Goal: Information Seeking & Learning: Learn about a topic

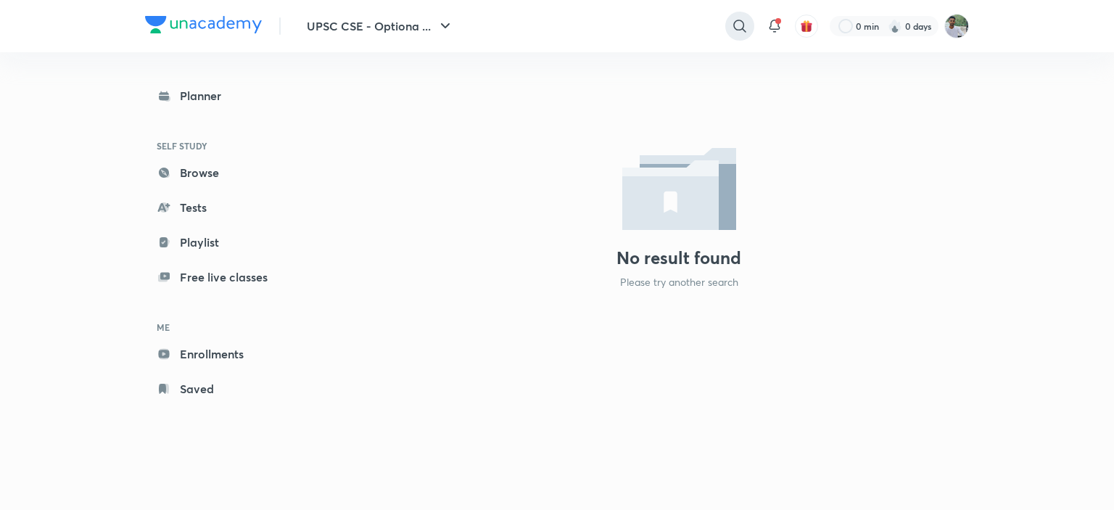
click at [740, 24] on icon at bounding box center [739, 25] width 17 height 17
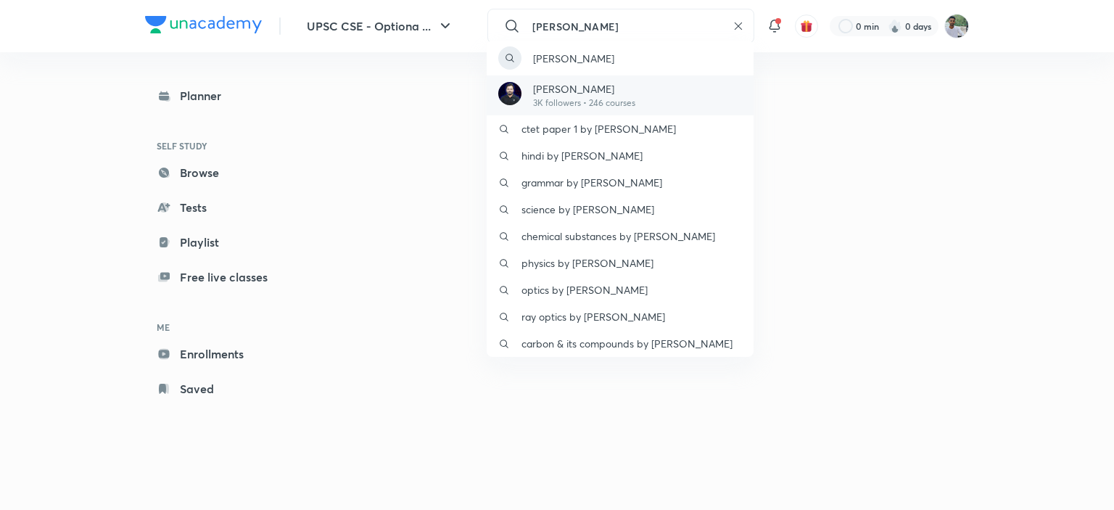
type input "[PERSON_NAME]"
click at [557, 93] on p "[PERSON_NAME]" at bounding box center [584, 88] width 102 height 15
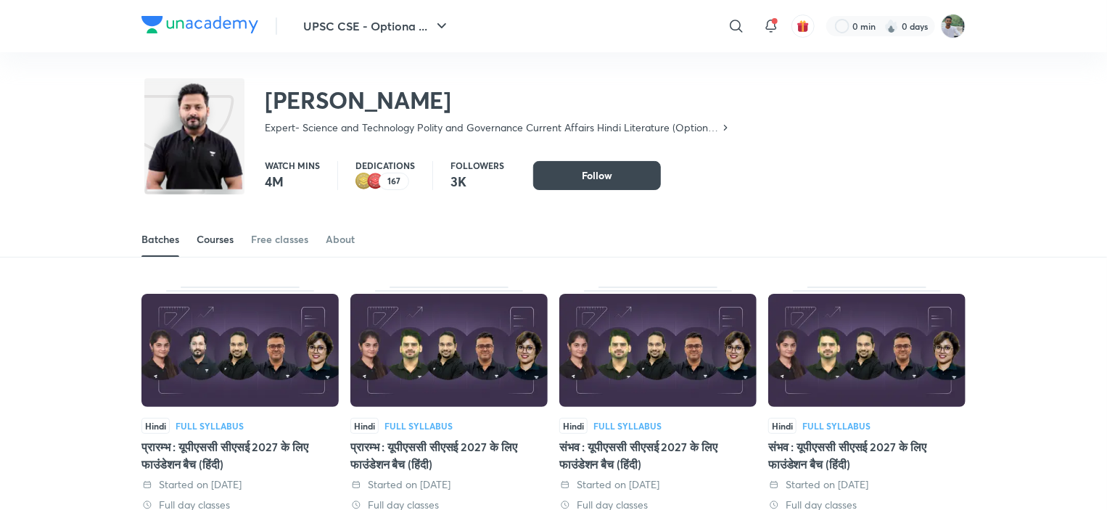
click at [211, 234] on div "Courses" at bounding box center [215, 239] width 37 height 15
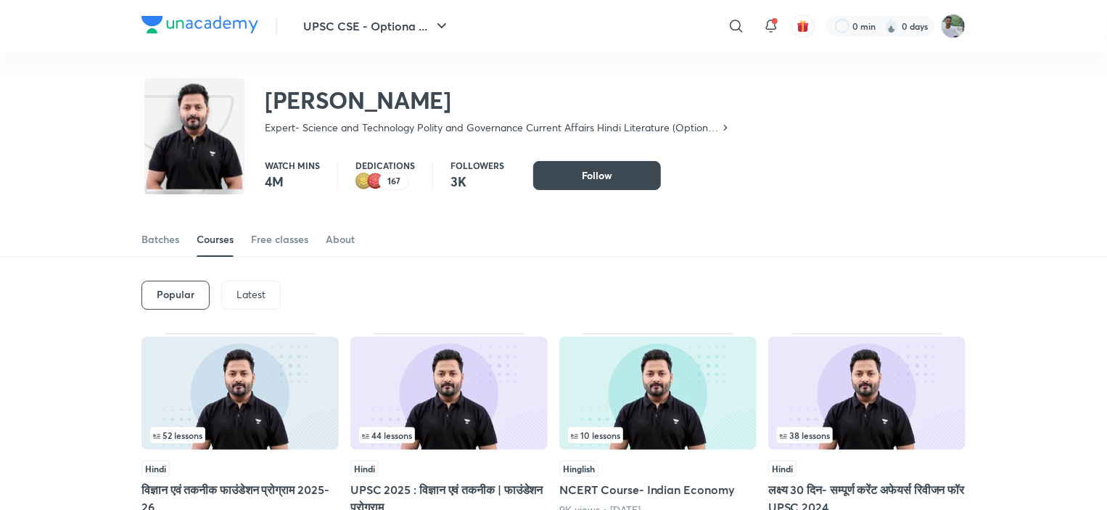
click at [488, 308] on div "Popular Latest" at bounding box center [553, 295] width 824 height 75
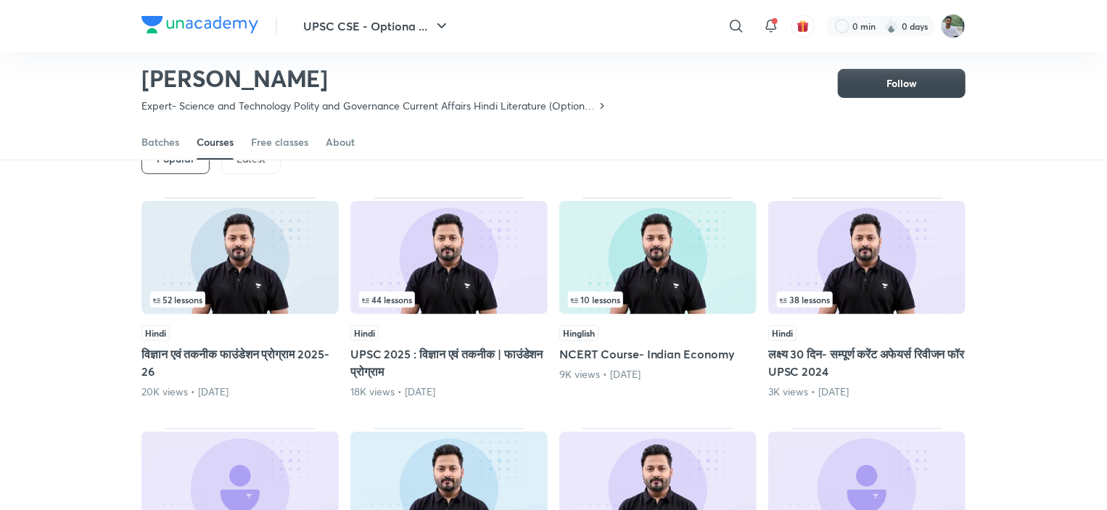
click at [264, 170] on div "Latest" at bounding box center [250, 159] width 59 height 29
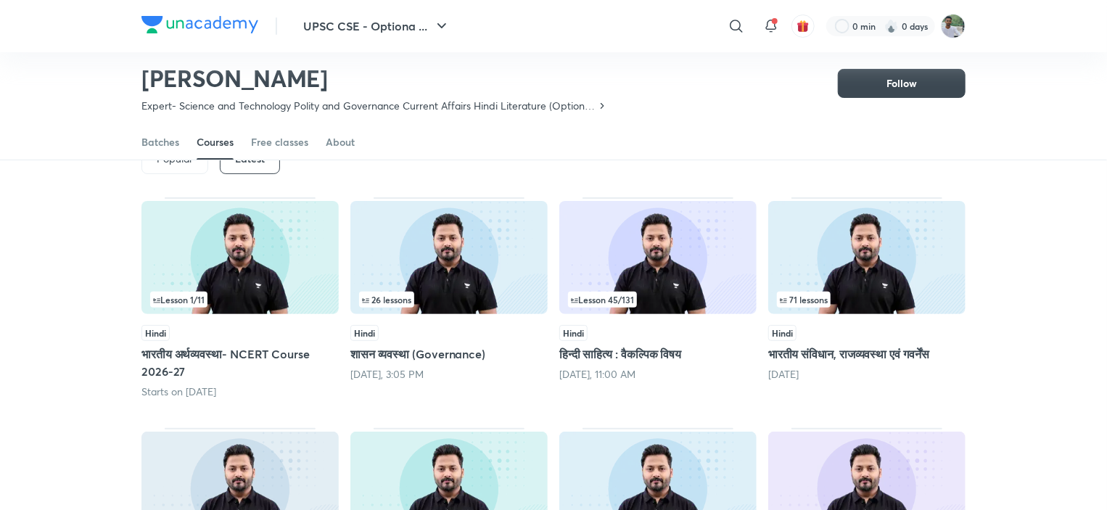
click at [685, 252] on img at bounding box center [657, 257] width 197 height 113
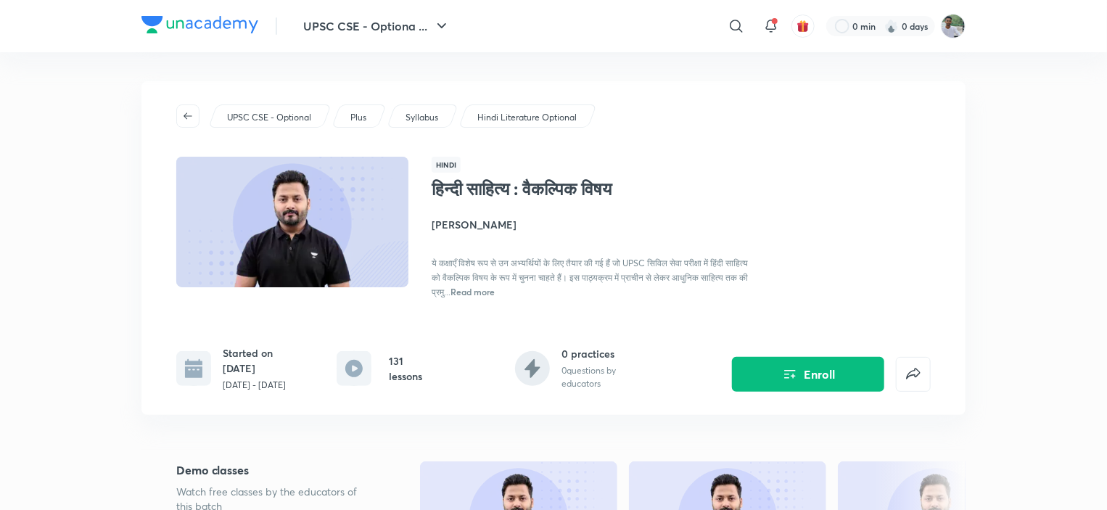
click at [474, 392] on div "UPSC CSE - Optional Plus Syllabus Hindi Literature Optional Hindi हिन्दी साहित्…" at bounding box center [553, 248] width 824 height 334
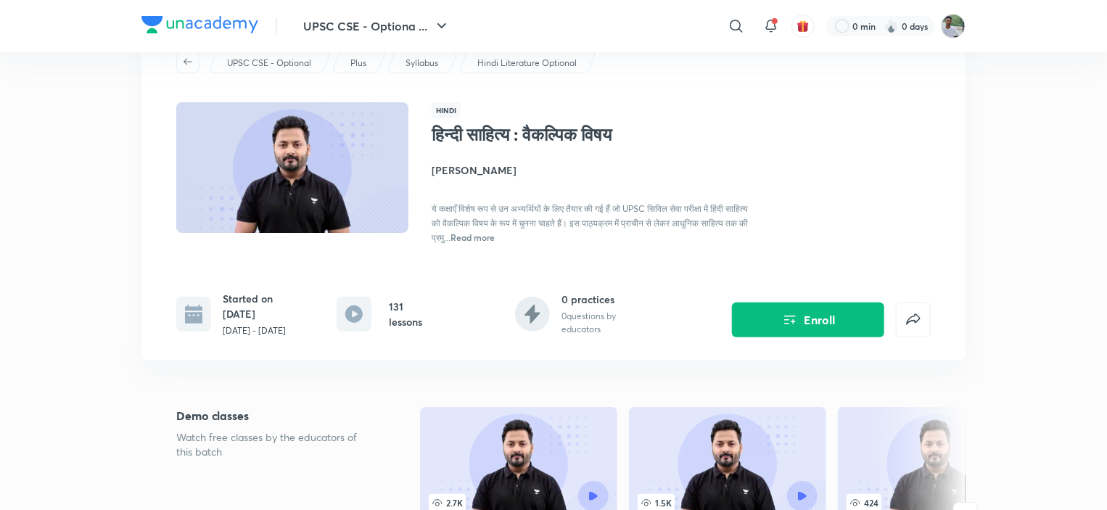
scroll to position [58, 0]
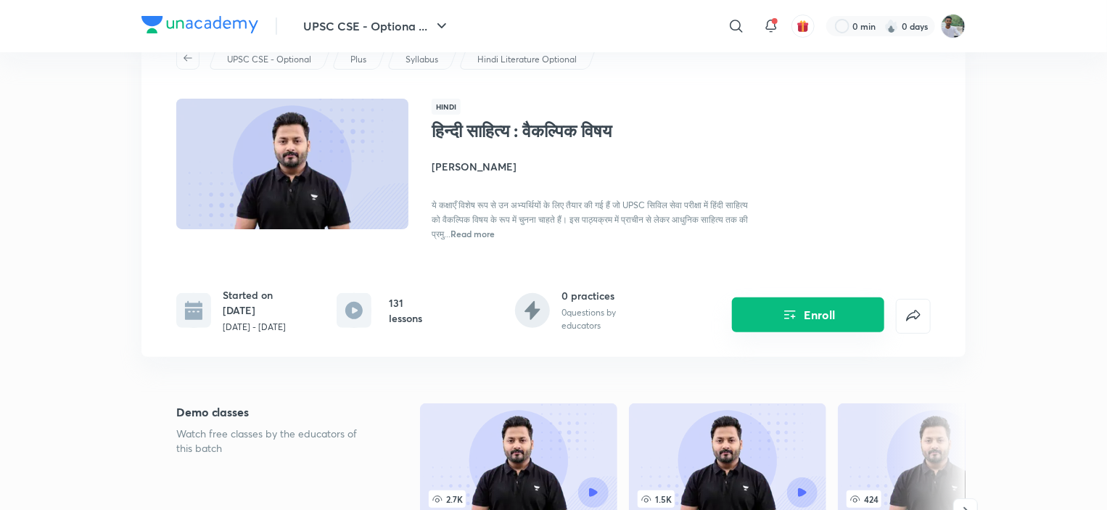
click at [827, 317] on button "Enroll" at bounding box center [808, 314] width 152 height 35
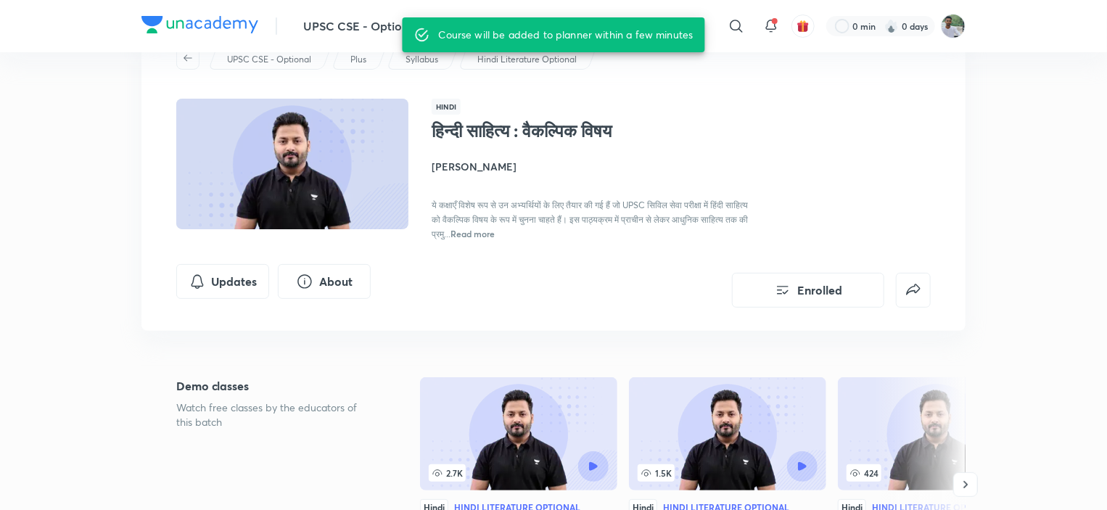
click at [601, 307] on div "UPSC CSE - Optional Plus Syllabus Hindi Literature Optional Hindi हिन्दी साहित्…" at bounding box center [553, 177] width 824 height 308
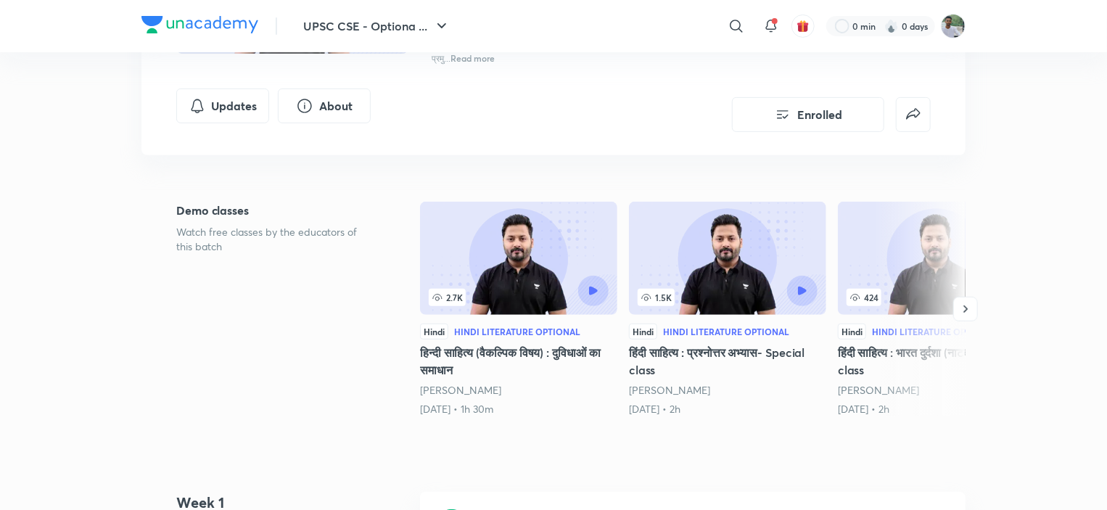
scroll to position [232, 0]
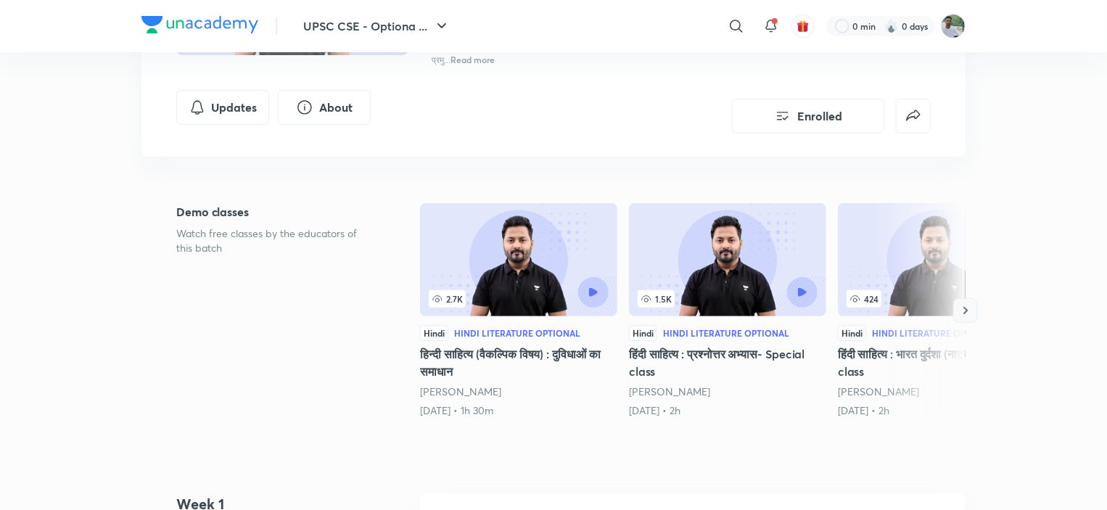
click at [966, 305] on icon "button" at bounding box center [965, 310] width 15 height 15
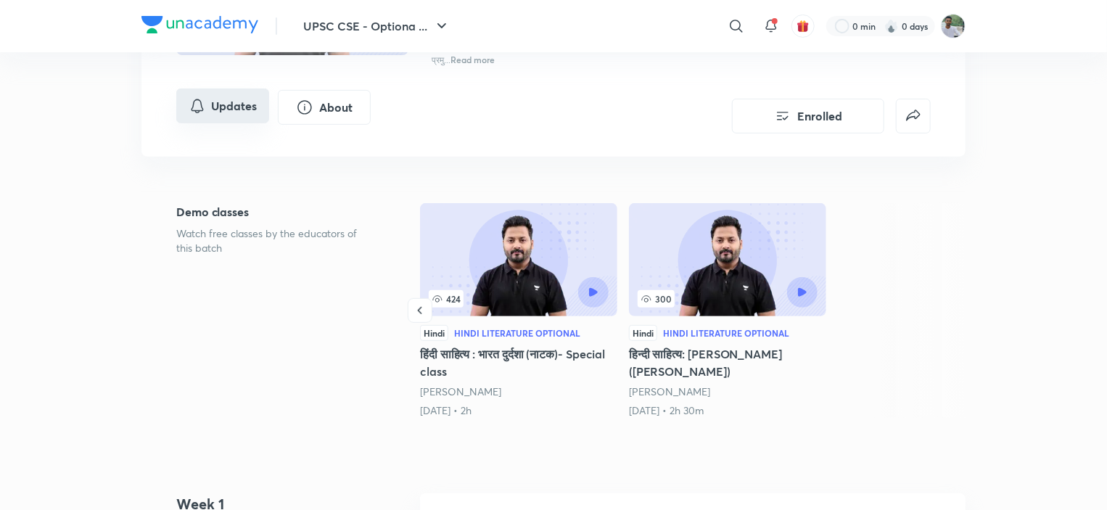
click at [246, 107] on button "Updates" at bounding box center [222, 105] width 93 height 35
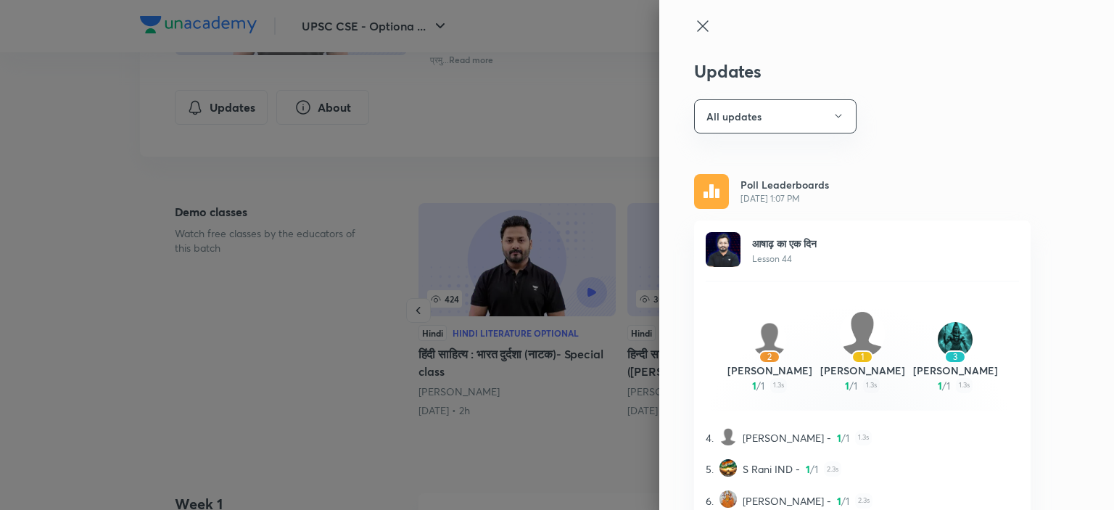
click at [936, 182] on div "Poll Leaderboards Sep 29, 1:07 PM" at bounding box center [862, 191] width 337 height 35
click at [694, 18] on icon at bounding box center [702, 25] width 17 height 17
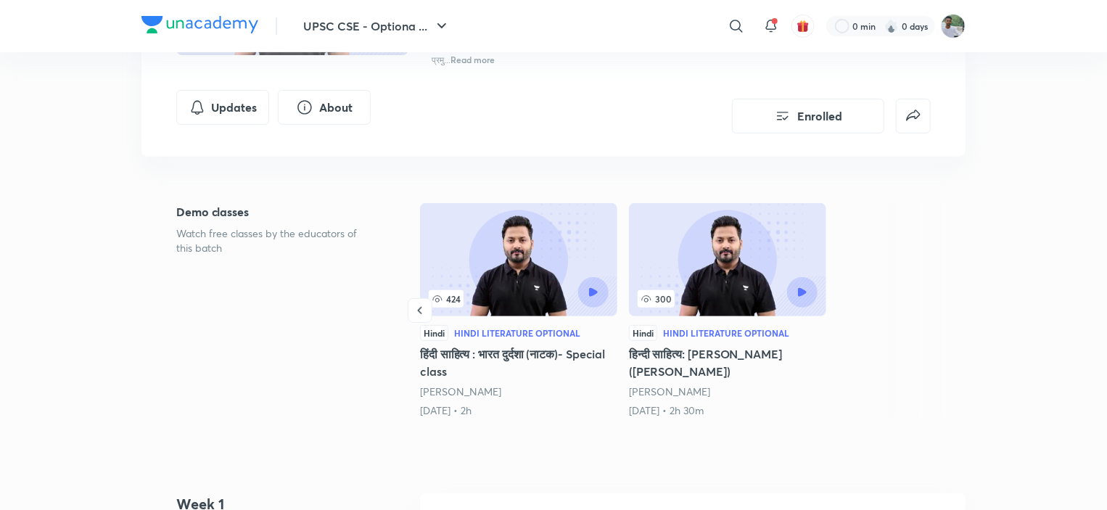
click at [612, 180] on div "हिन्दी साहित्य : वैकल्पिक विषय Enrolled UPSC CSE - Optional Plus Syllabus Hindi…" at bounding box center [553, 20] width 824 height 342
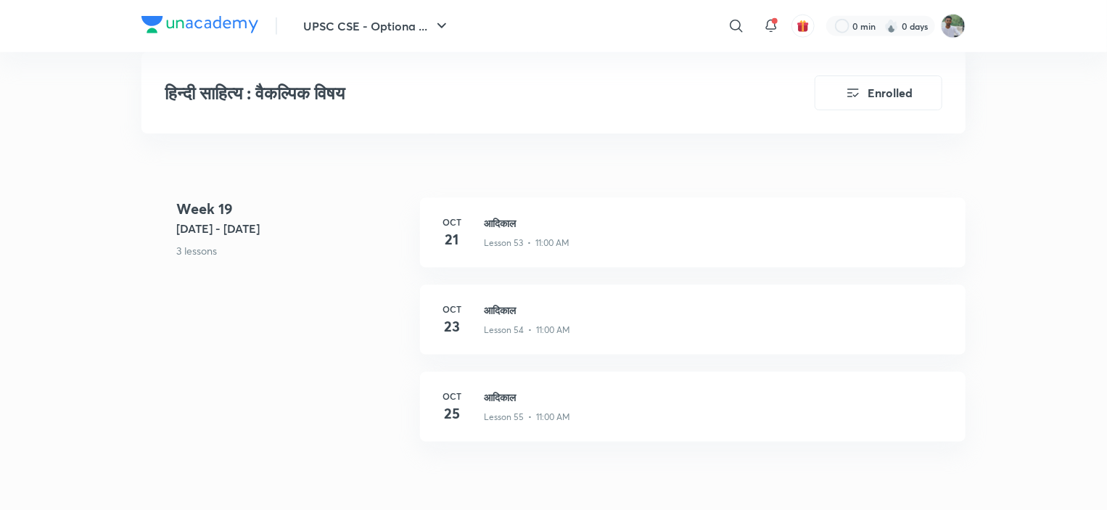
scroll to position [6406, 0]
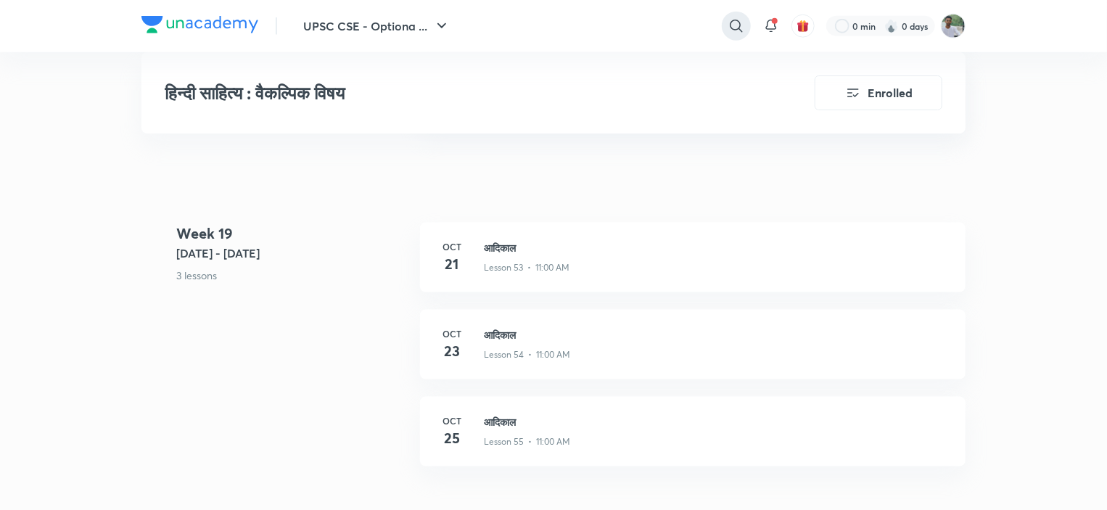
click at [736, 22] on icon at bounding box center [736, 25] width 17 height 17
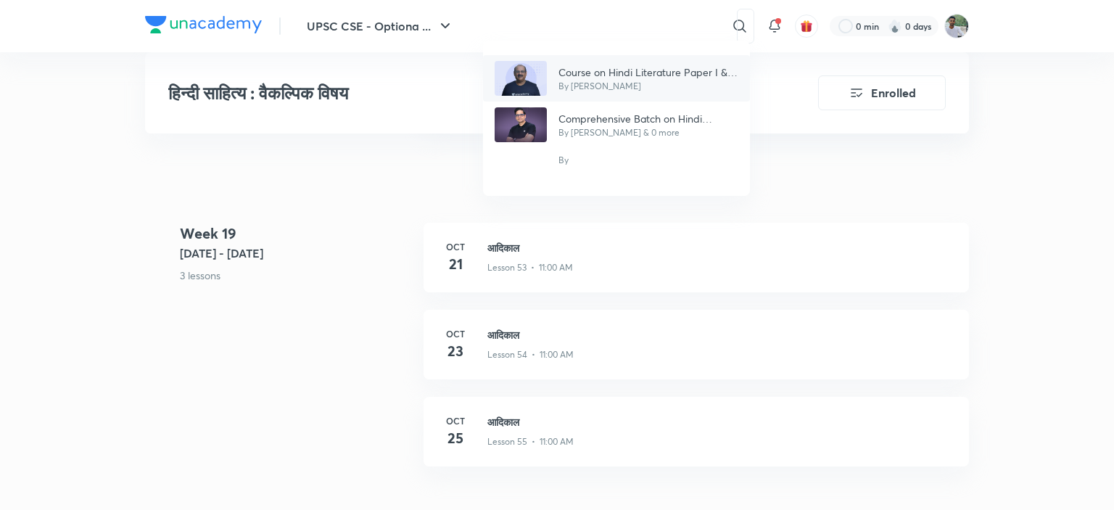
click at [630, 77] on p "Course on Hindi Literature Paper I & Paper II" at bounding box center [649, 72] width 180 height 15
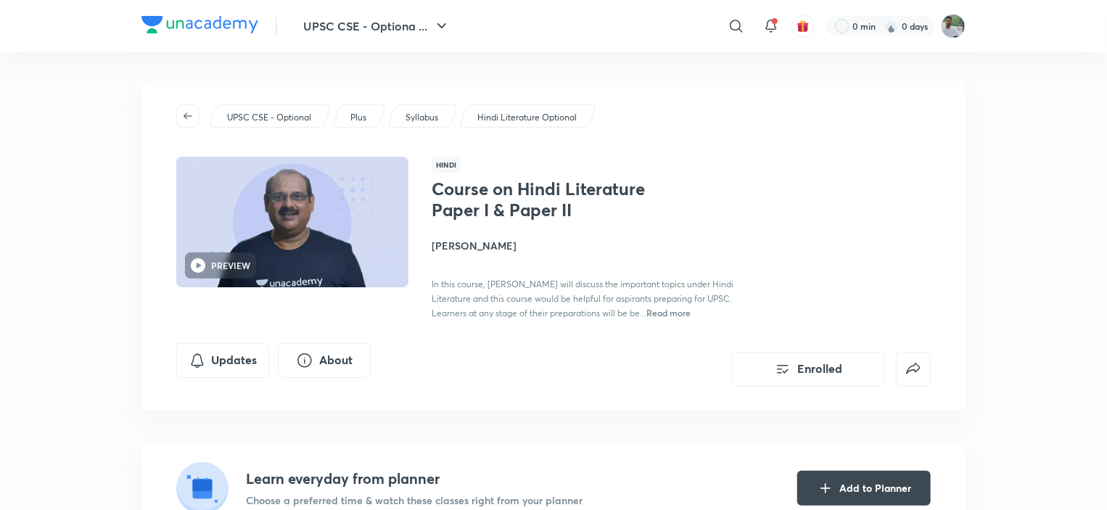
click at [583, 390] on div "UPSC CSE - Optional Plus Syllabus Hindi Literature Optional PREVIEW Hindi Cours…" at bounding box center [553, 245] width 824 height 329
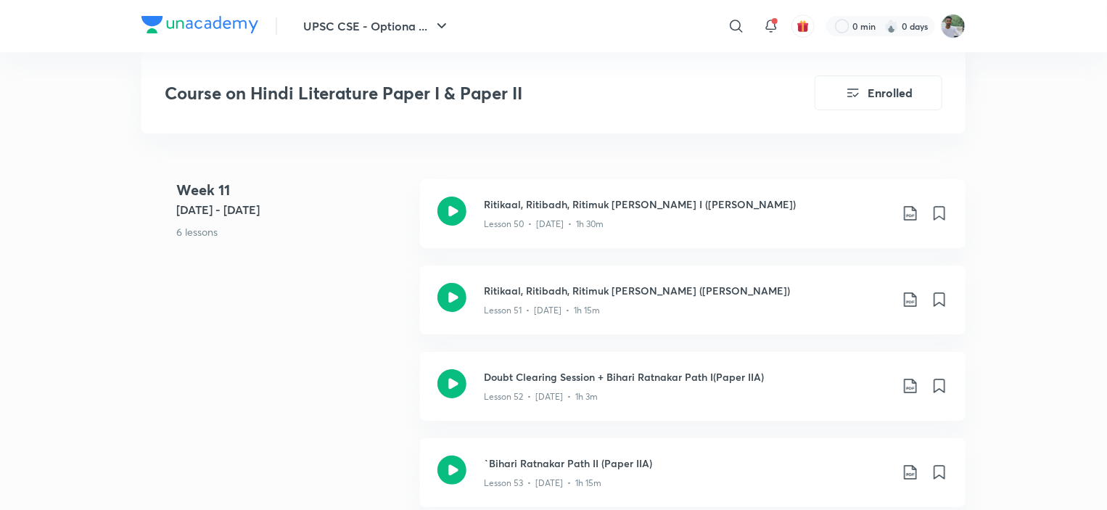
scroll to position [5687, 0]
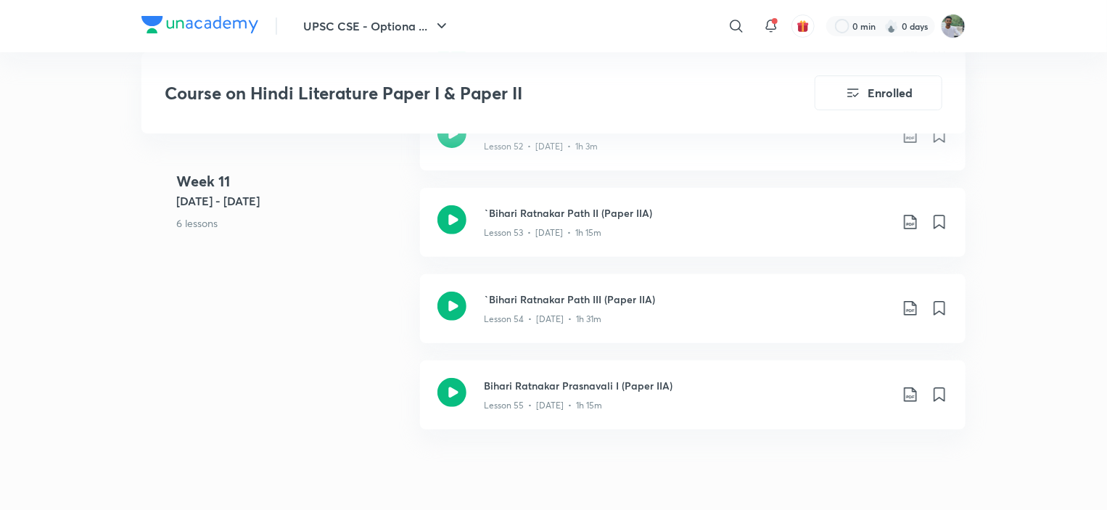
click at [1010, 337] on div "UPSC CSE - Optiona ... ​ 0 min 0 days Course on Hindi Literature Paper I & Pape…" at bounding box center [553, 200] width 1107 height 11775
click at [1011, 368] on div "UPSC CSE - Optiona ... ​ 0 min 0 days Course on Hindi Literature Paper I & Pape…" at bounding box center [553, 200] width 1107 height 11775
click at [354, 218] on p "6 lessons" at bounding box center [292, 222] width 232 height 15
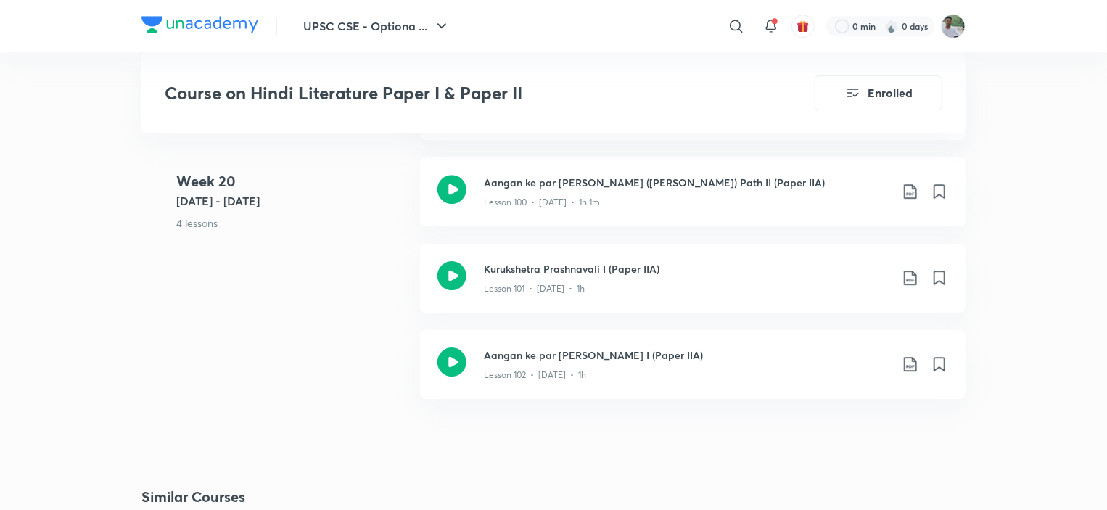
scroll to position [10989, 0]
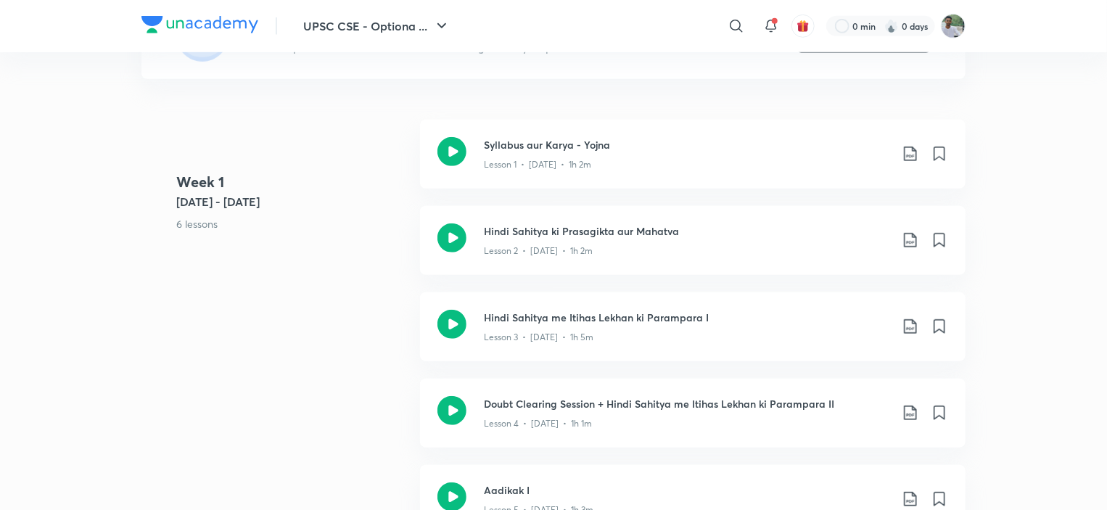
scroll to position [32, 0]
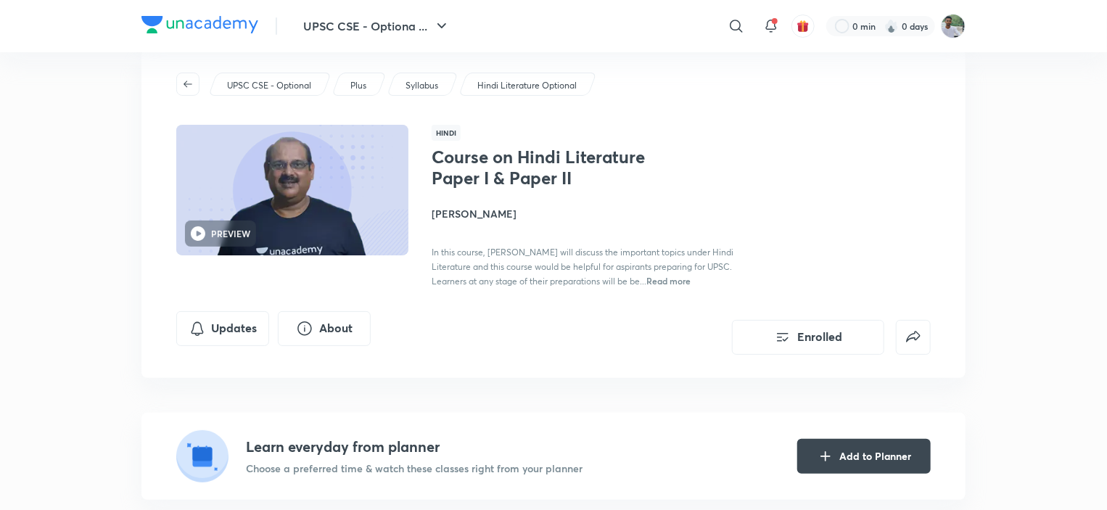
click at [532, 352] on div "Updates About Enrolled" at bounding box center [553, 333] width 754 height 44
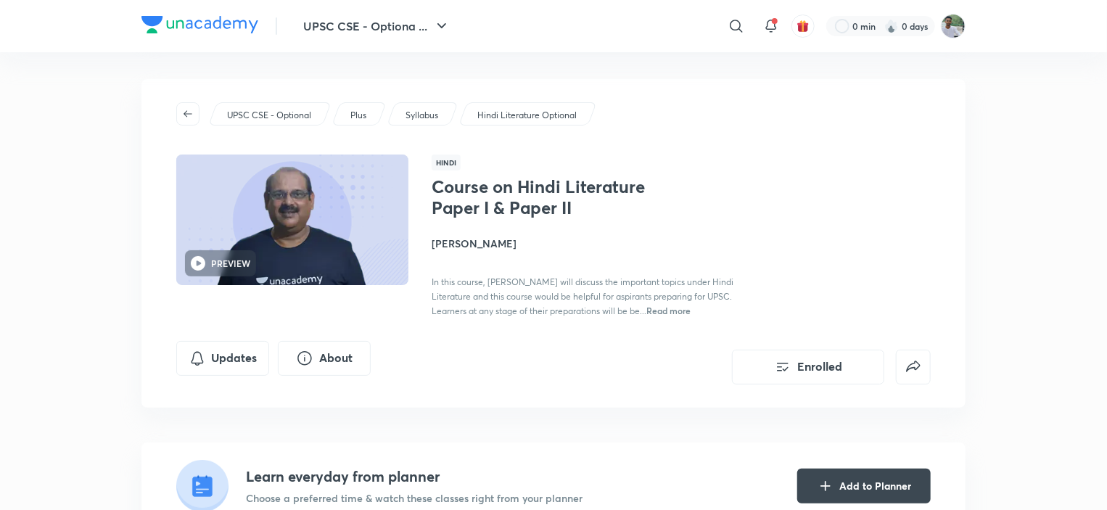
scroll to position [0, 0]
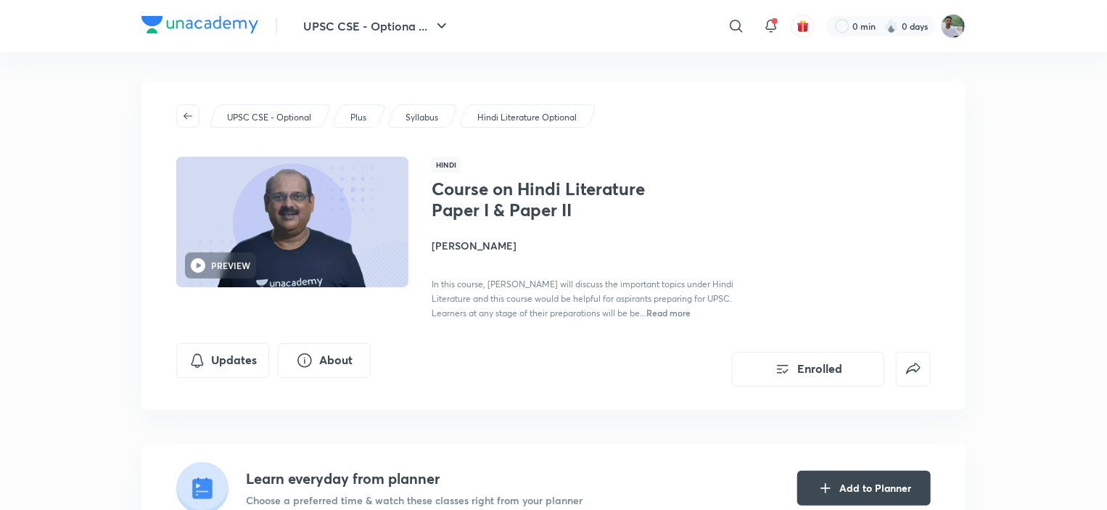
click at [574, 381] on div "Updates About Enrolled" at bounding box center [553, 365] width 754 height 44
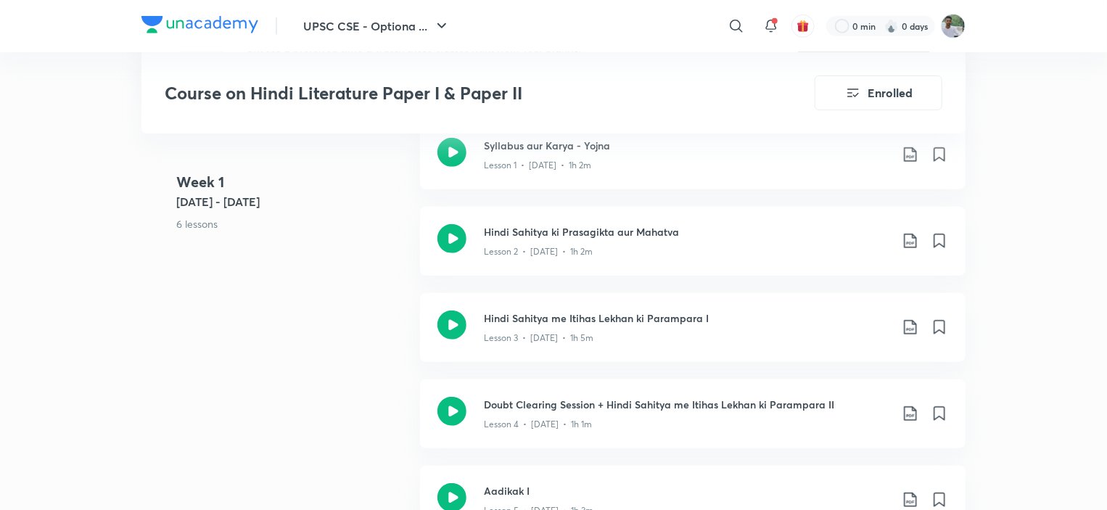
scroll to position [290, 0]
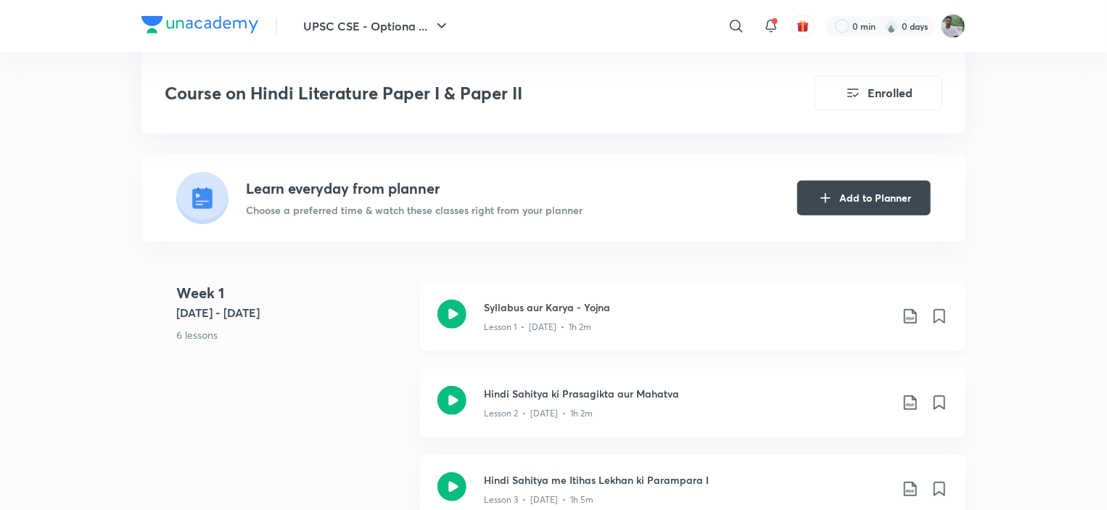
click at [456, 313] on icon at bounding box center [451, 314] width 29 height 29
click at [447, 394] on icon at bounding box center [451, 400] width 29 height 29
